Goal: Task Accomplishment & Management: Manage account settings

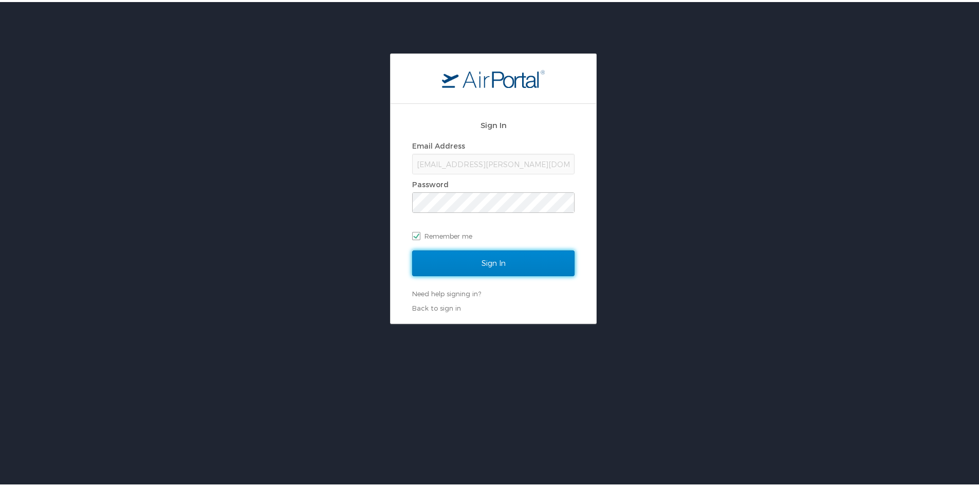
click at [436, 260] on input "Sign In" at bounding box center [493, 261] width 162 height 26
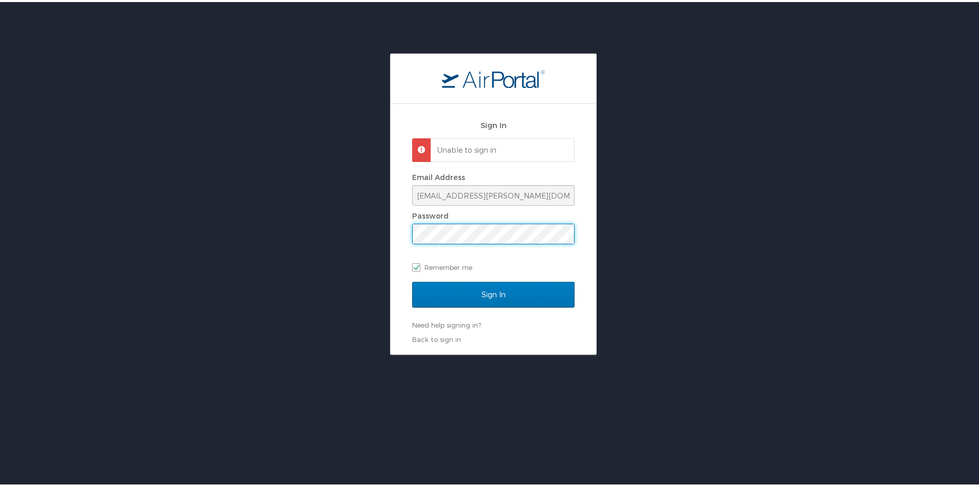
click at [392, 235] on div "Sign In Unable to sign in Email Address jcurole@nunez.edu Password Remember me …" at bounding box center [494, 227] width 206 height 250
click at [412, 280] on input "Sign In" at bounding box center [493, 293] width 162 height 26
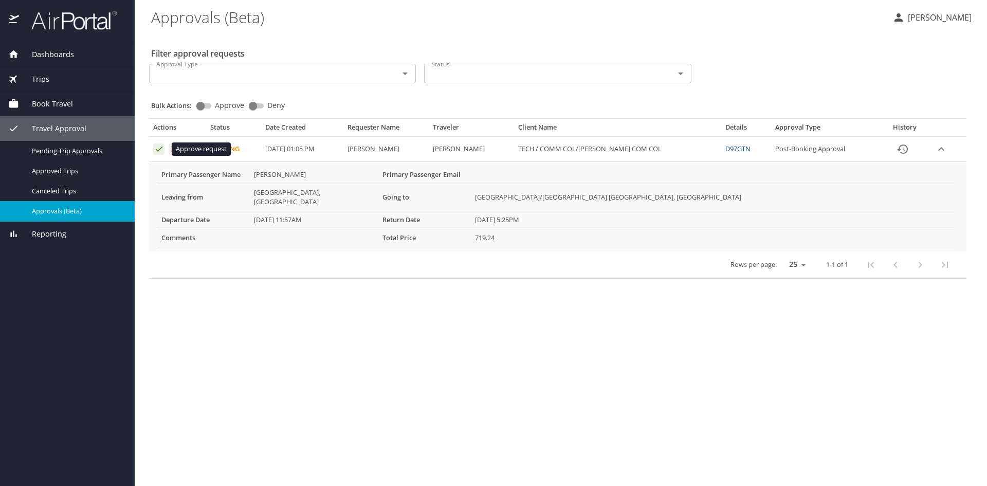
click at [155, 148] on icon "Approval table" at bounding box center [159, 149] width 10 height 10
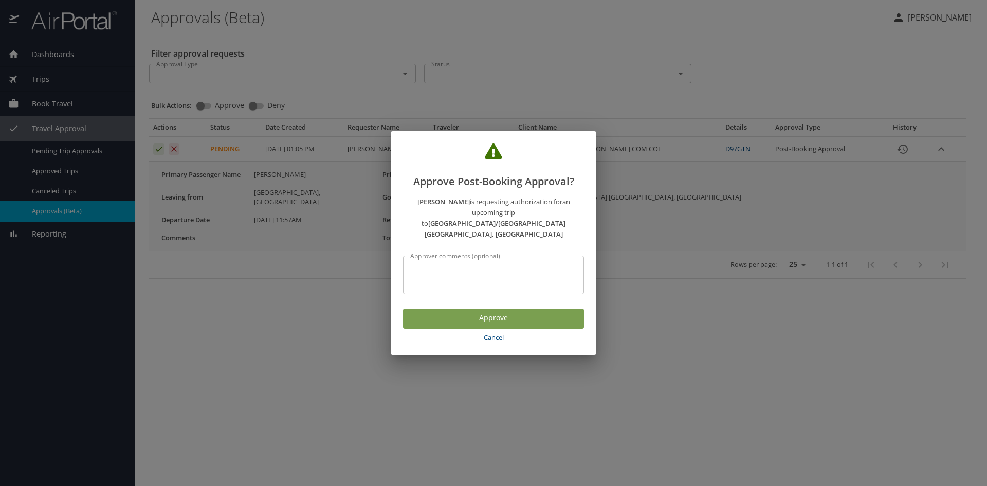
click at [506, 312] on span "Approve" at bounding box center [493, 318] width 165 height 13
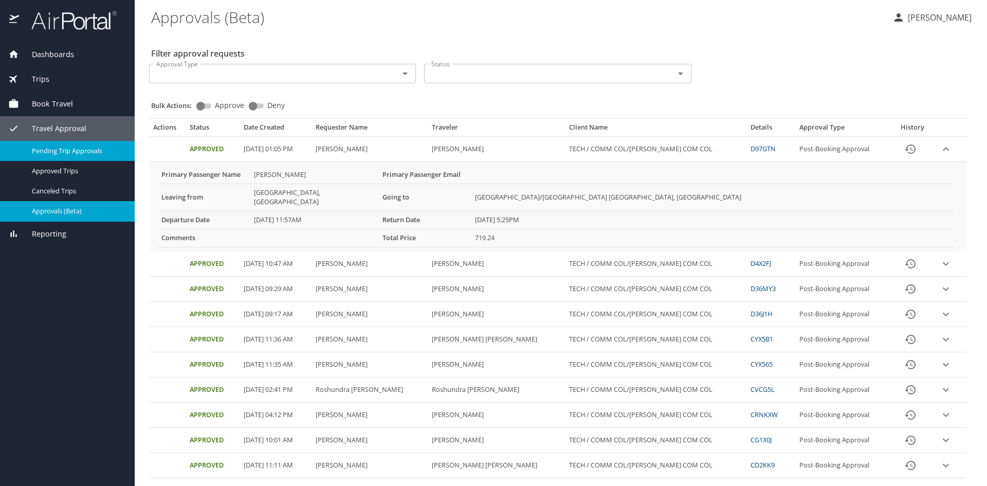
click at [74, 147] on span "Pending Trip Approvals" at bounding box center [77, 151] width 90 height 10
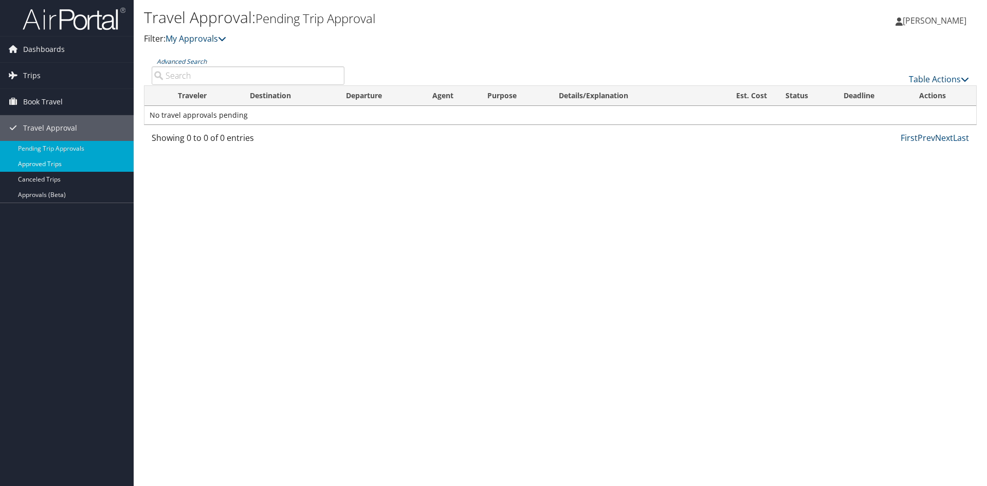
click at [44, 163] on link "Approved Trips" at bounding box center [67, 163] width 134 height 15
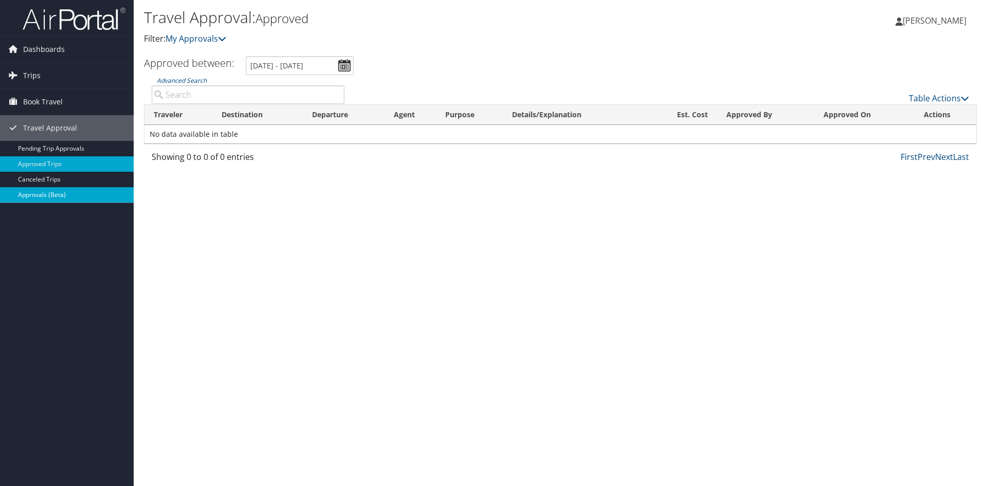
click at [43, 194] on link "Approvals (Beta)" at bounding box center [67, 194] width 134 height 15
click at [67, 194] on link "Approvals (Beta)" at bounding box center [67, 194] width 134 height 15
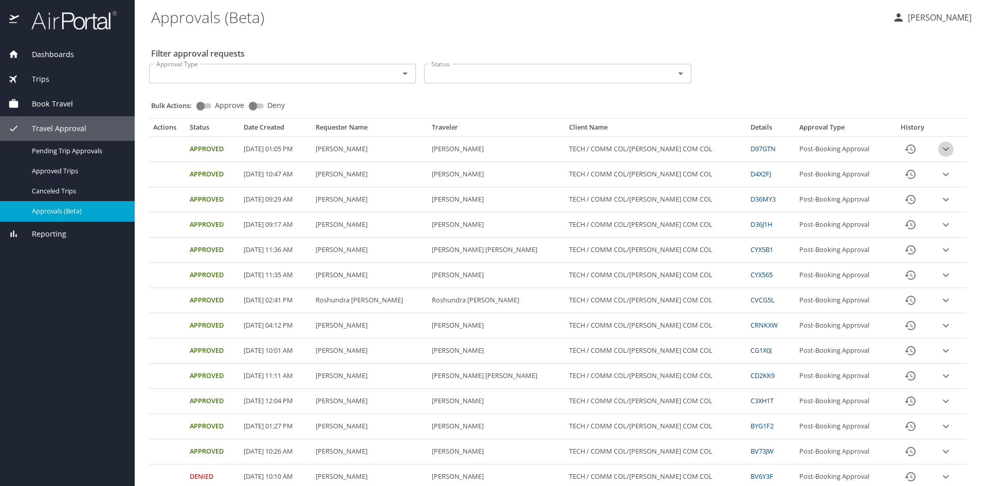
click at [940, 148] on icon "expand row" at bounding box center [946, 149] width 12 height 12
